Goal: Task Accomplishment & Management: Complete application form

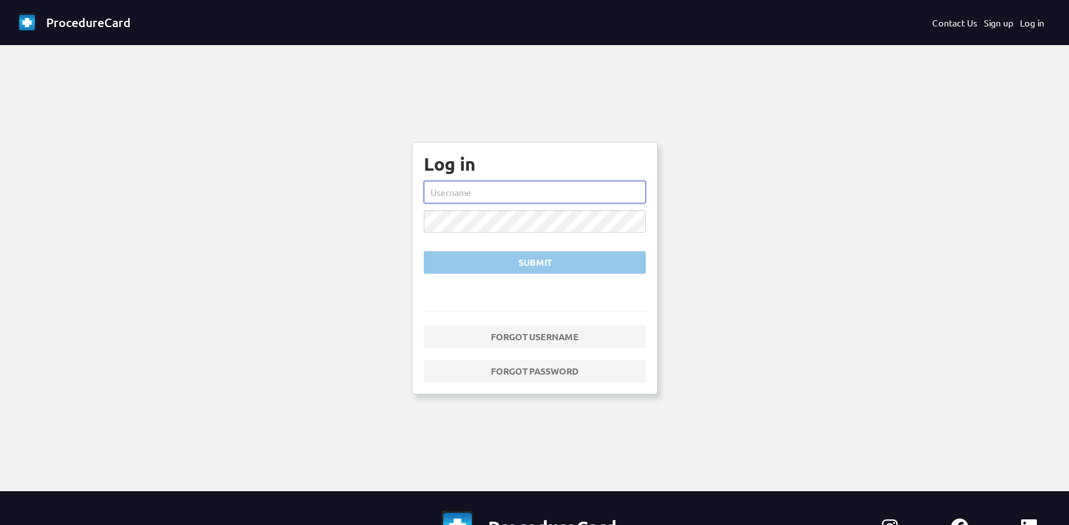
click at [462, 194] on input "text" at bounding box center [535, 192] width 222 height 23
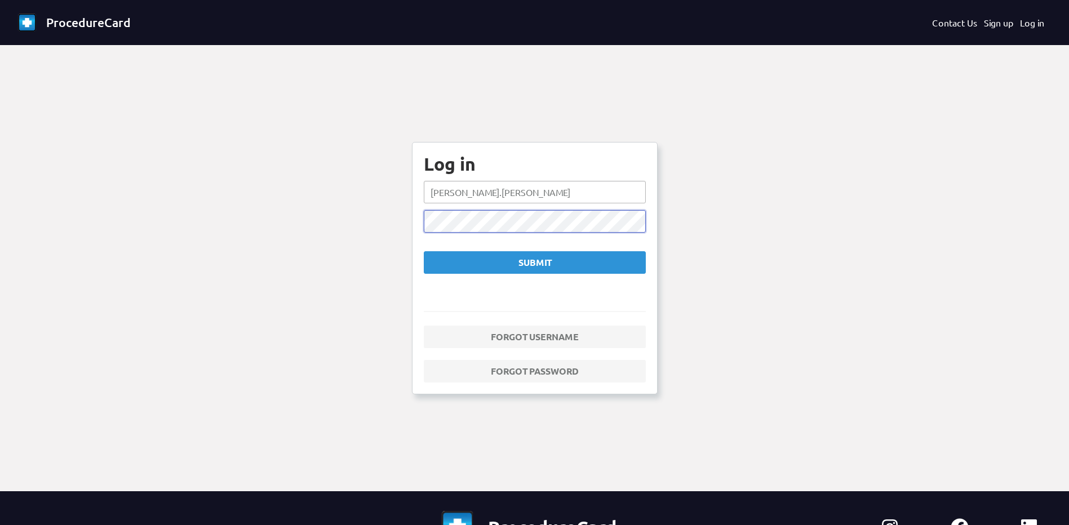
click at [424, 251] on button "Submit" at bounding box center [535, 262] width 222 height 23
click at [469, 195] on input "[PERSON_NAME].[PERSON_NAME]" at bounding box center [535, 192] width 222 height 23
click at [549, 267] on div "Submit" at bounding box center [534, 263] width 203 height 14
click at [467, 194] on input "michaelaburgess" at bounding box center [535, 192] width 222 height 23
type input "[PERSON_NAME].[PERSON_NAME]"
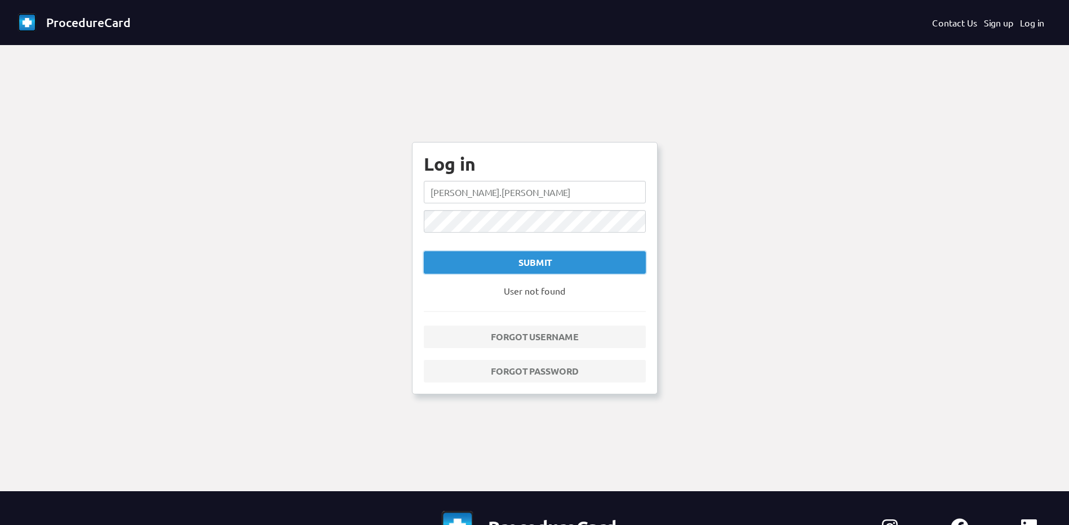
click at [526, 260] on div "Submit" at bounding box center [534, 263] width 203 height 14
click at [524, 196] on input "[PERSON_NAME].[PERSON_NAME]" at bounding box center [535, 192] width 222 height 23
click at [552, 262] on div "Submit" at bounding box center [534, 263] width 203 height 14
